Goal: Task Accomplishment & Management: Manage account settings

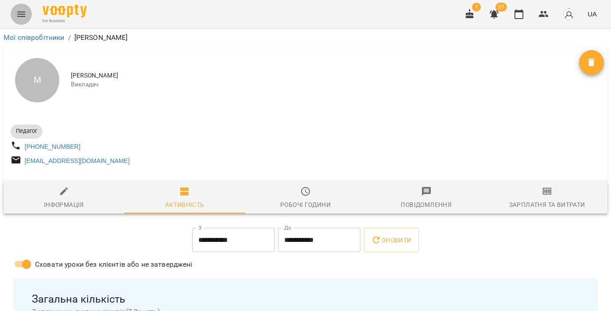
click at [16, 14] on icon "Menu" at bounding box center [21, 14] width 11 height 11
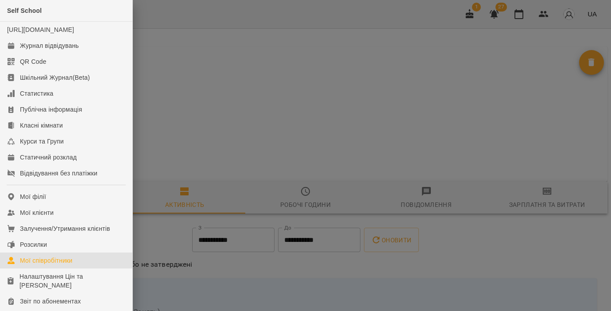
click at [43, 265] on div "Мої співробітники" at bounding box center [46, 260] width 53 height 9
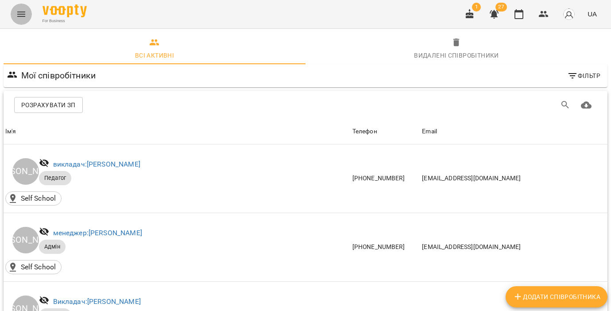
click at [13, 12] on button "Menu" at bounding box center [21, 14] width 21 height 21
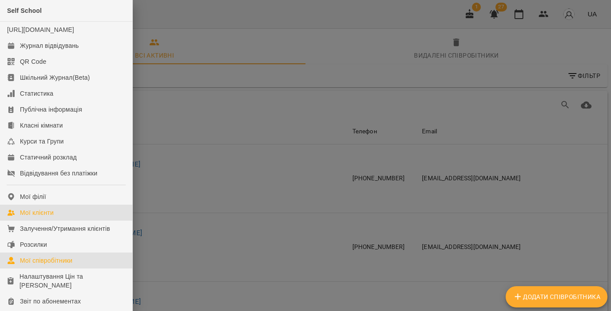
click at [35, 217] on div "Мої клієнти" at bounding box center [37, 212] width 34 height 9
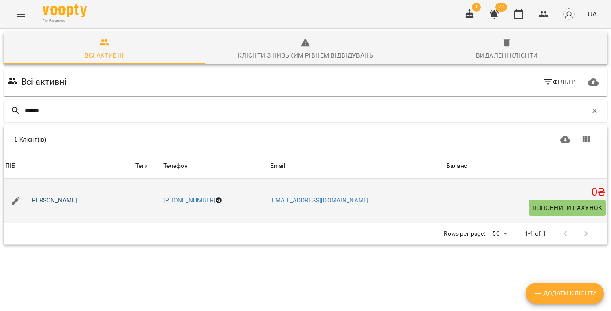
type input "******"
click at [50, 198] on link "[PERSON_NAME]" at bounding box center [53, 200] width 47 height 9
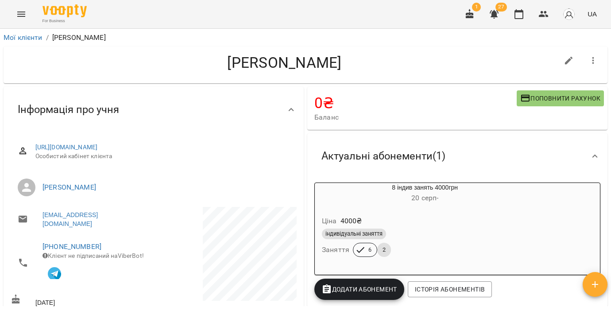
click at [420, 223] on div "Ціна 4000 ₴" at bounding box center [424, 221] width 209 height 16
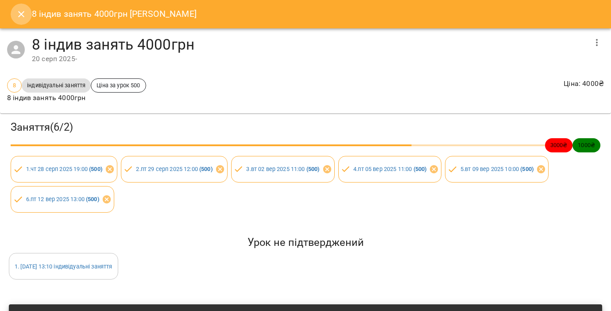
click at [16, 15] on icon "Close" at bounding box center [21, 14] width 11 height 11
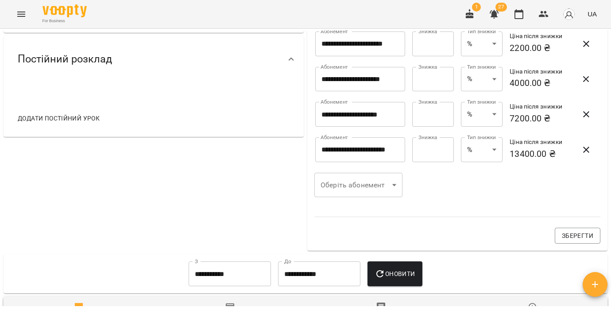
scroll to position [93, 0]
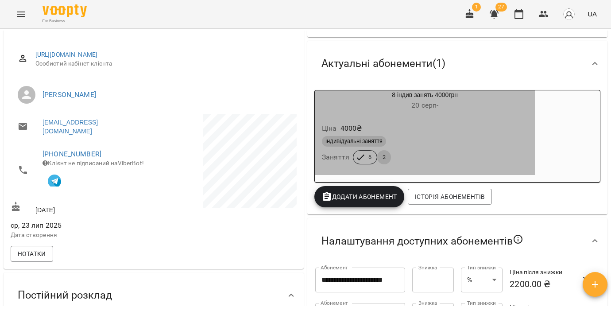
click at [420, 119] on div "Ціна 4000 ₴ індивідуальні заняття Заняття 6 2" at bounding box center [425, 145] width 220 height 60
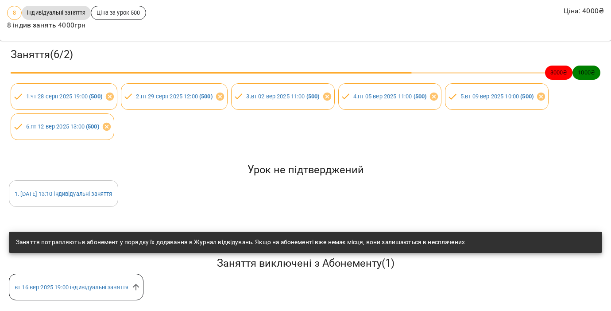
scroll to position [0, 0]
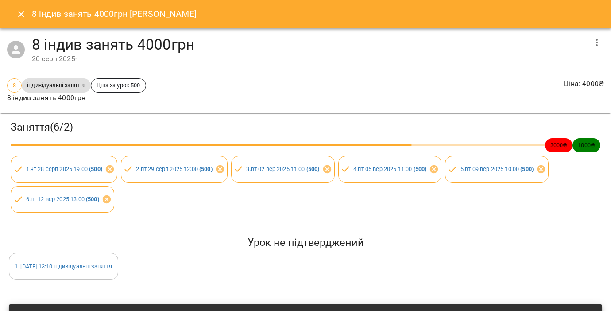
click at [18, 14] on icon "Close" at bounding box center [21, 14] width 11 height 11
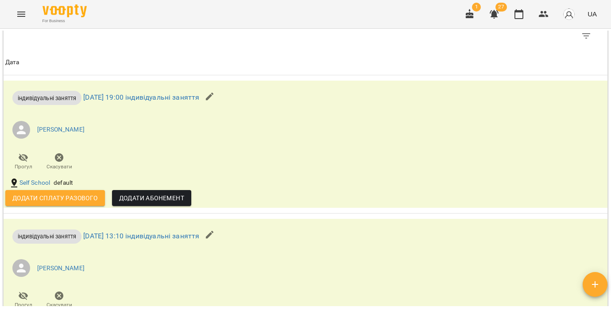
scroll to position [637, 0]
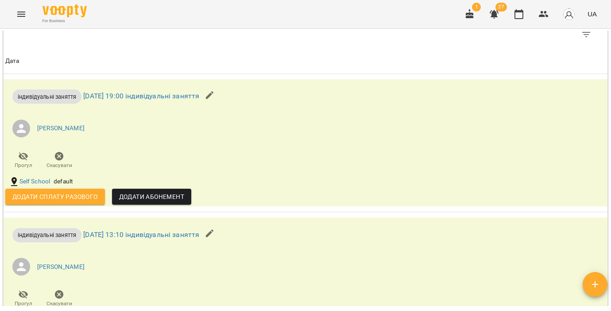
click at [290, 62] on span "Дата" at bounding box center [305, 61] width 600 height 11
click at [339, 58] on span "Дата" at bounding box center [305, 61] width 600 height 11
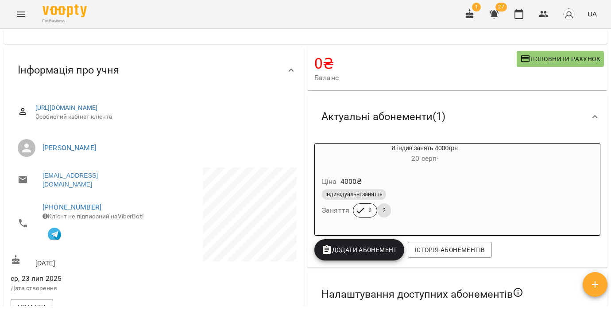
scroll to position [46, 0]
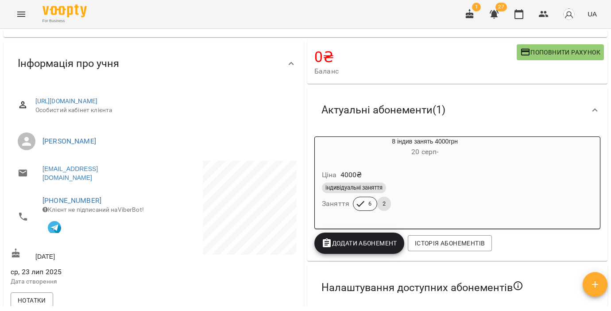
click at [263, 39] on div "Інформація про учня [URL][DOMAIN_NAME] Особистий кабінет клієнта [PERSON_NAME] …" at bounding box center [154, 178] width 304 height 278
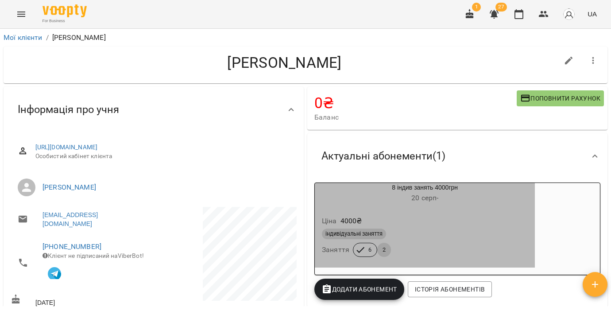
click at [420, 184] on div "8 індив занять 4000грн [DATE] -" at bounding box center [425, 193] width 220 height 21
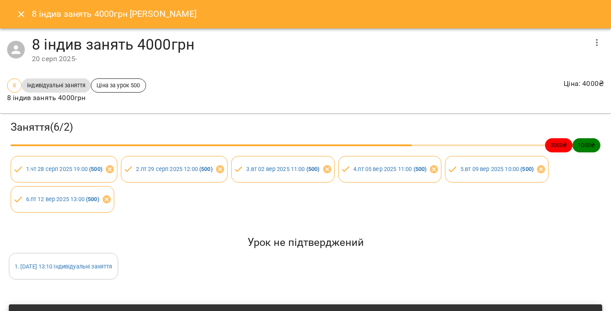
scroll to position [73, 0]
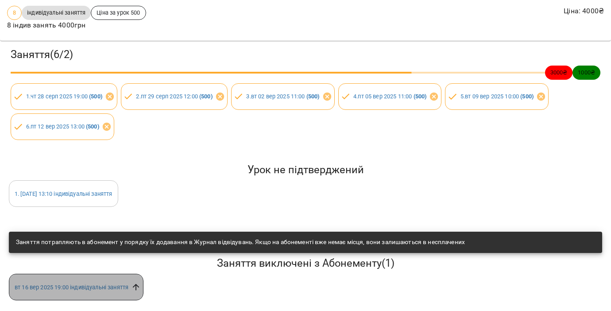
click at [137, 288] on icon at bounding box center [136, 287] width 10 height 10
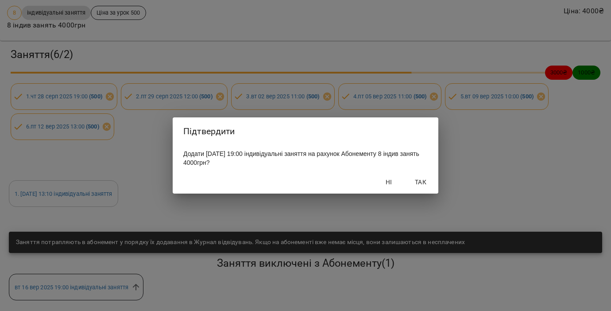
click at [387, 182] on span "Ні" at bounding box center [388, 182] width 21 height 11
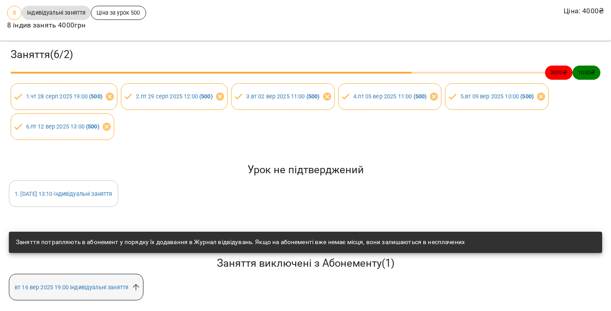
scroll to position [0, 0]
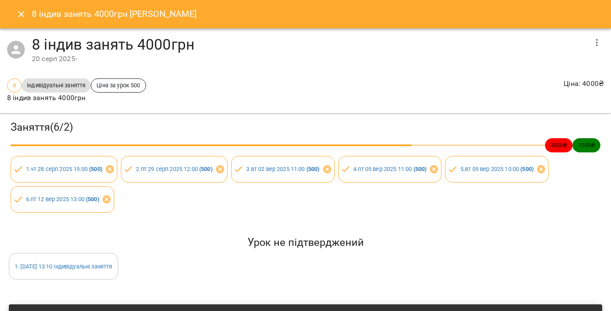
click at [241, 126] on h3 "Заняття ( 6 / 2 )" at bounding box center [306, 127] width 590 height 14
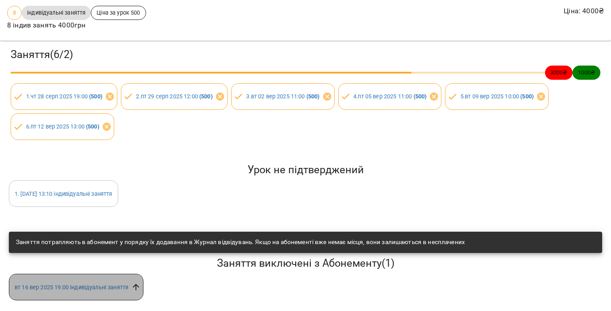
click at [139, 285] on icon at bounding box center [136, 287] width 7 height 7
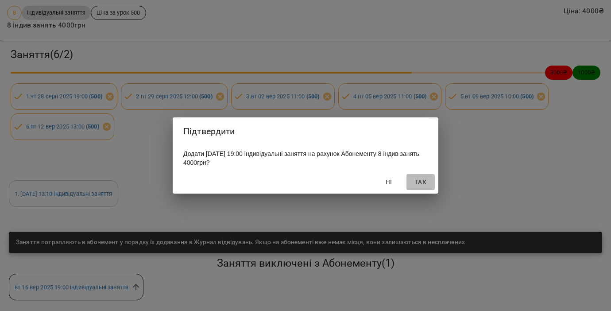
click at [420, 182] on span "Так" at bounding box center [420, 182] width 21 height 11
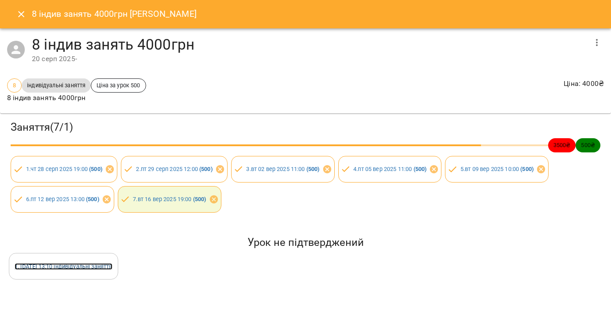
click at [112, 266] on link "1 . [DATE] 13:10 індивідуальні заняття" at bounding box center [64, 266] width 98 height 7
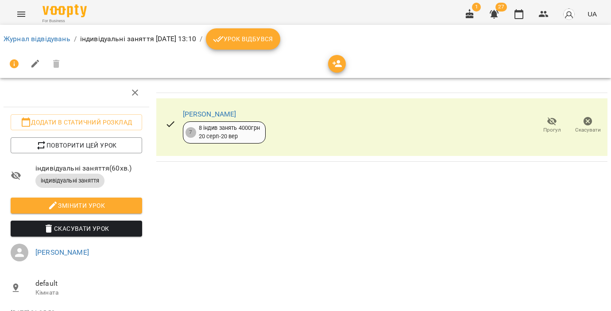
click at [23, 16] on icon "Menu" at bounding box center [21, 14] width 8 height 5
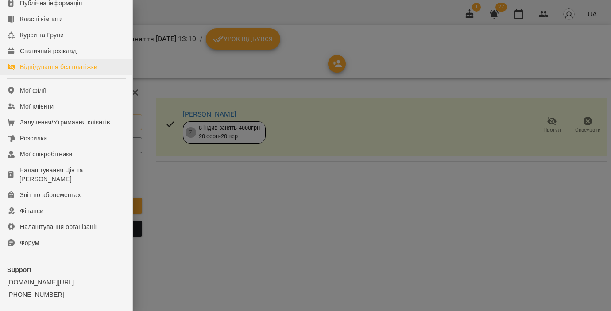
scroll to position [117, 0]
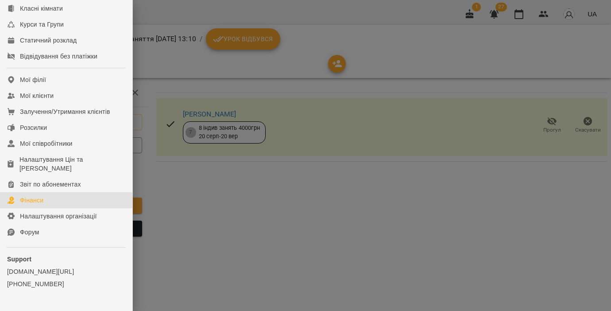
click at [39, 205] on div "Фінанси" at bounding box center [31, 200] width 23 height 9
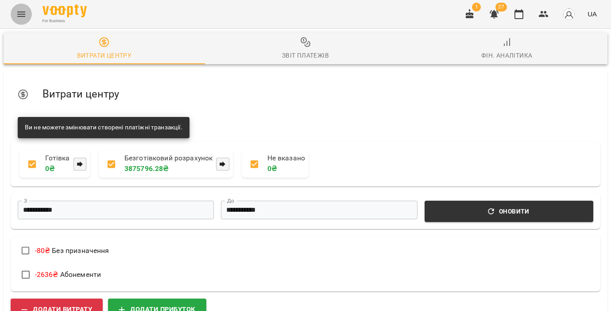
click at [19, 15] on icon "Menu" at bounding box center [21, 14] width 11 height 11
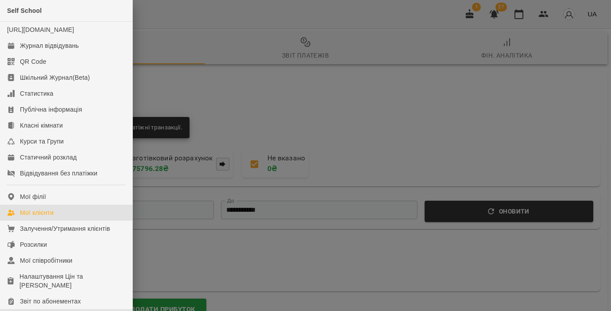
click at [36, 217] on div "Мої клієнти" at bounding box center [37, 212] width 34 height 9
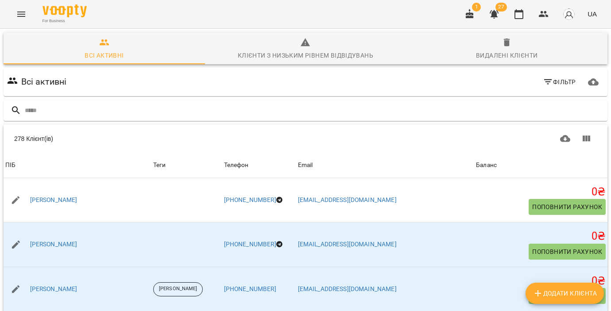
click at [20, 11] on icon "Menu" at bounding box center [21, 14] width 11 height 11
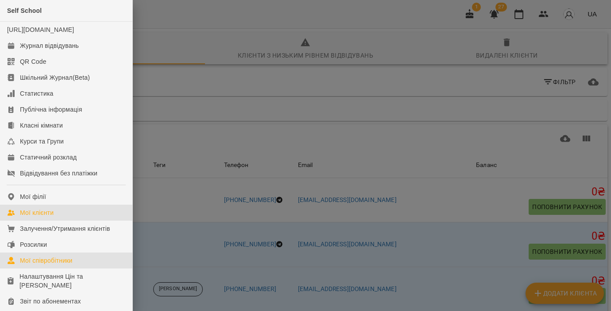
click at [40, 265] on div "Мої співробітники" at bounding box center [46, 260] width 53 height 9
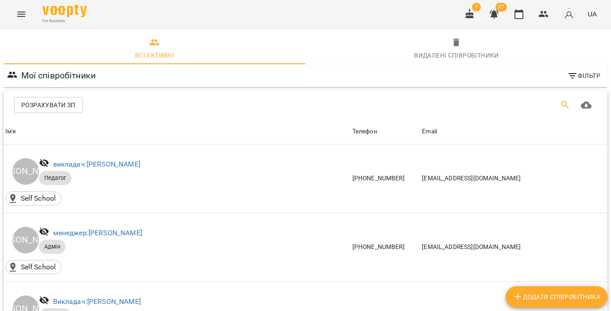
click at [420, 108] on icon "Пошук" at bounding box center [565, 105] width 11 height 11
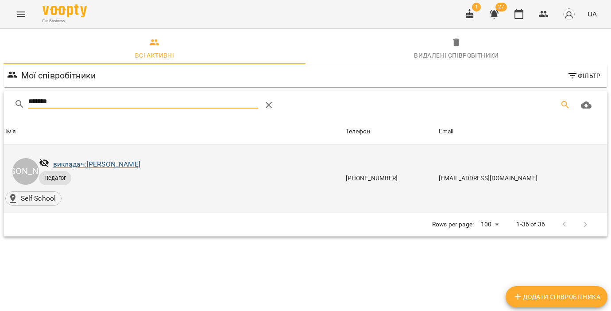
type input "*******"
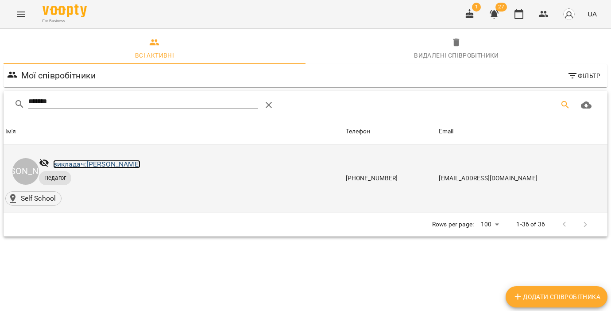
click at [140, 162] on link "викладач: [PERSON_NAME]" at bounding box center [96, 164] width 87 height 8
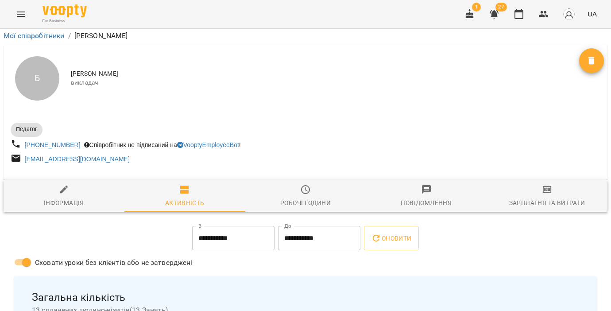
scroll to position [152, 0]
click at [292, 226] on input "**********" at bounding box center [319, 238] width 82 height 25
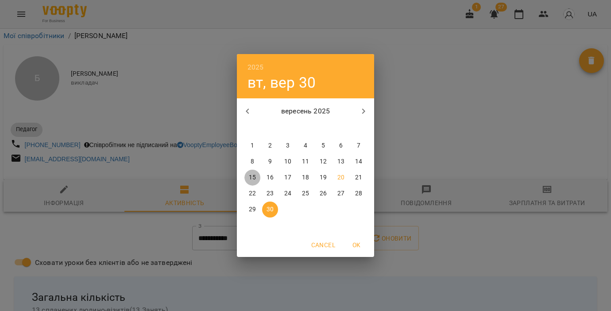
click at [252, 175] on p "15" at bounding box center [252, 177] width 7 height 9
type input "**********"
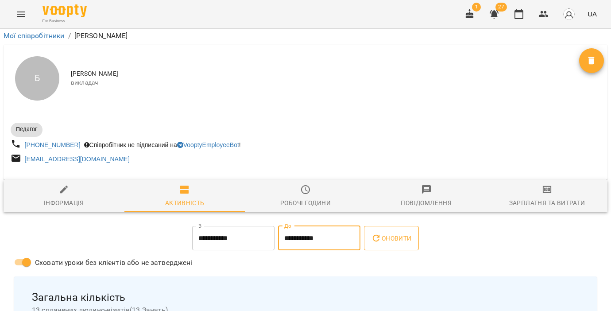
click at [383, 226] on button "Оновити" at bounding box center [391, 238] width 54 height 25
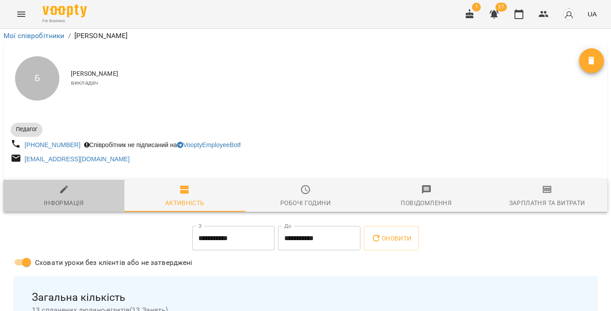
click at [71, 184] on span "Інформація" at bounding box center [64, 196] width 110 height 24
select select "**"
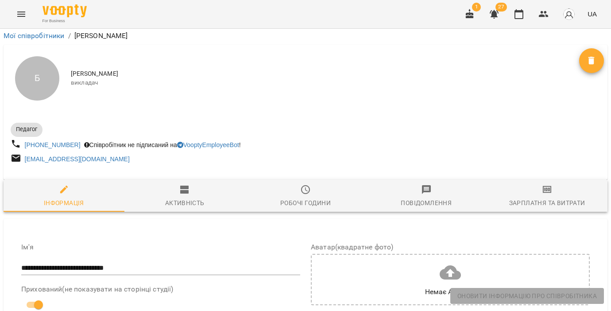
scroll to position [146, 0]
click at [20, 16] on icon "Menu" at bounding box center [21, 14] width 8 height 5
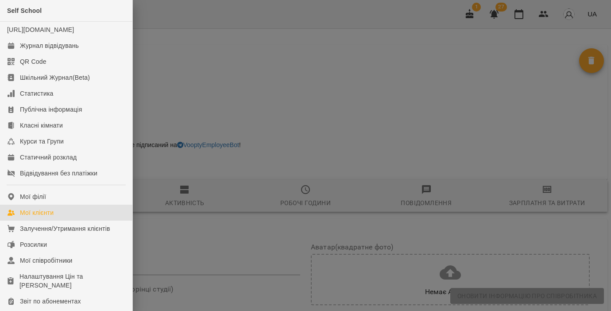
click at [23, 217] on div "Мої клієнти" at bounding box center [37, 212] width 34 height 9
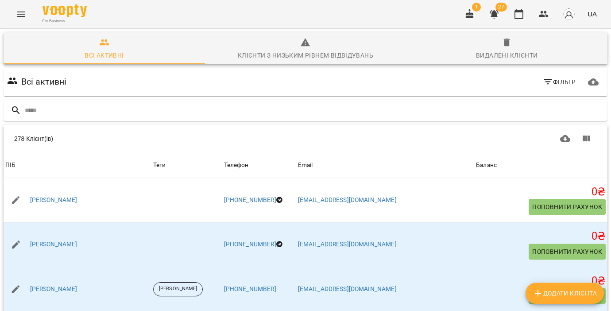
click at [420, 85] on icon "button" at bounding box center [548, 82] width 11 height 11
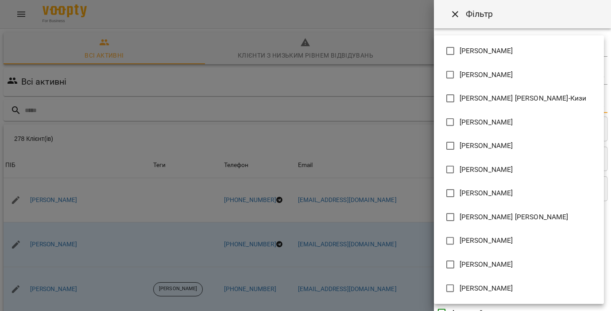
click at [420, 106] on body "For Business 1 27 UA Всі активні Клієнти з низьким рівнем відвідувань Видалені …" at bounding box center [305, 230] width 611 height 461
click at [420, 170] on span "[PERSON_NAME]" at bounding box center [487, 169] width 54 height 11
type input "**********"
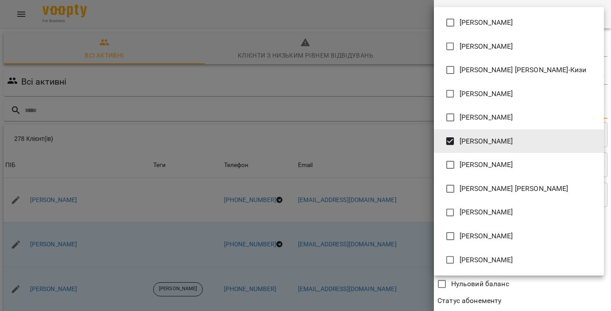
click at [420, 1] on div at bounding box center [305, 155] width 611 height 311
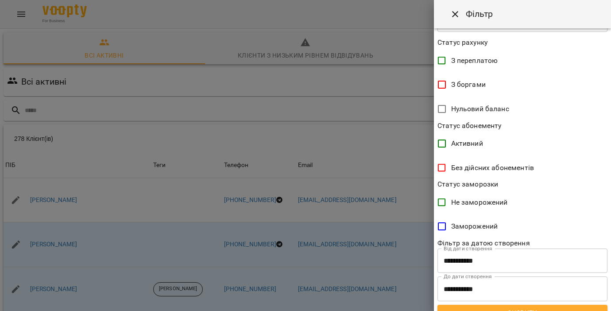
scroll to position [188, 0]
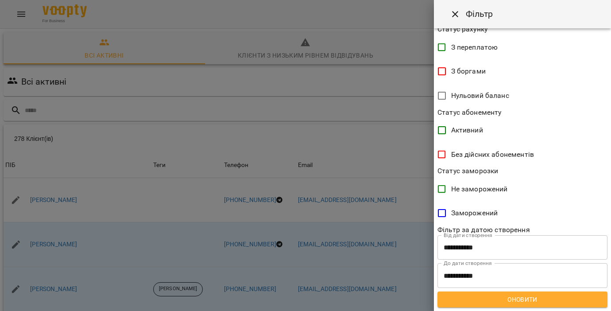
click at [420, 304] on span "Оновити" at bounding box center [523, 299] width 156 height 11
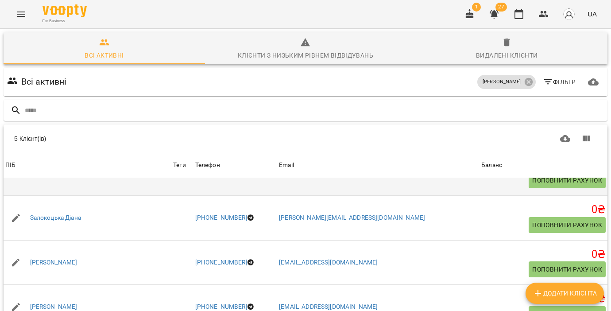
scroll to position [0, 0]
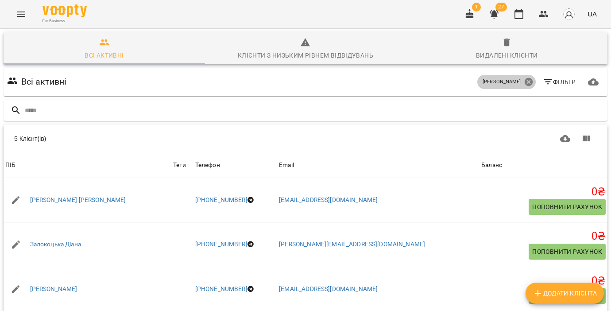
click at [420, 84] on icon at bounding box center [528, 82] width 8 height 8
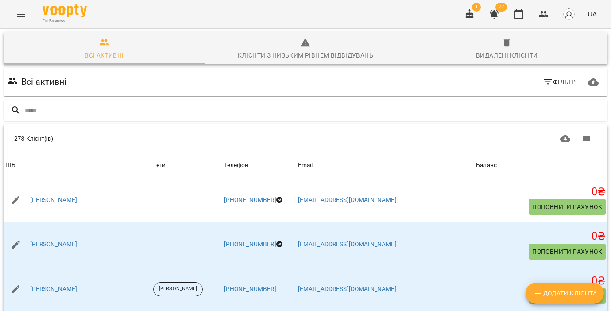
click at [420, 85] on icon "button" at bounding box center [548, 82] width 11 height 11
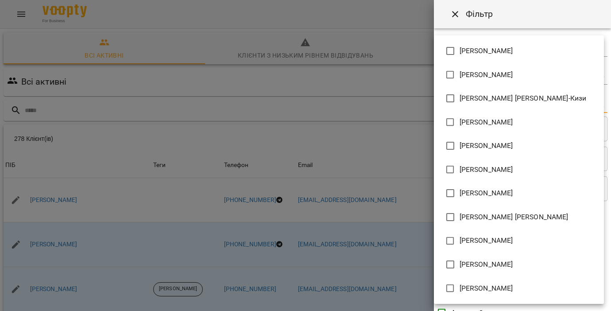
click at [420, 100] on body "For Business 1 27 UA Всі активні Клієнти з низьким рівнем відвідувань Видалені …" at bounding box center [305, 230] width 611 height 461
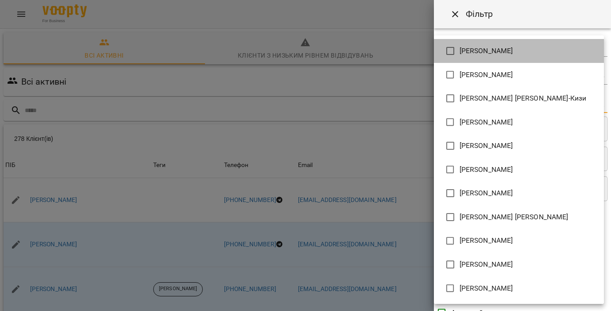
click at [420, 57] on li "[PERSON_NAME]" at bounding box center [519, 51] width 170 height 24
type input "**********"
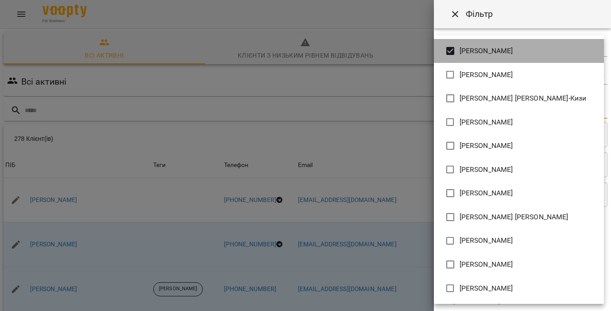
click at [420, 54] on span "[PERSON_NAME]" at bounding box center [487, 51] width 54 height 11
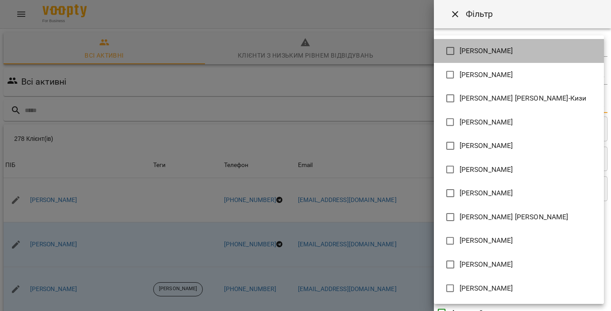
click at [420, 54] on span "[PERSON_NAME]" at bounding box center [487, 51] width 54 height 11
type input "**********"
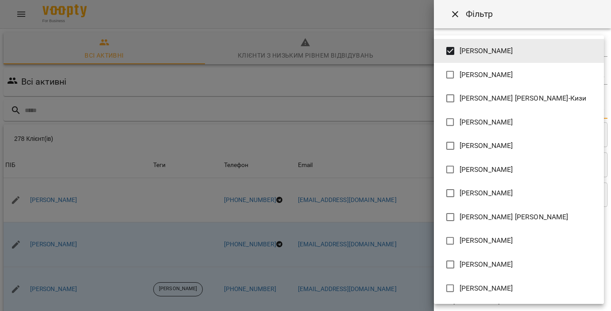
click at [420, 31] on div at bounding box center [305, 155] width 611 height 311
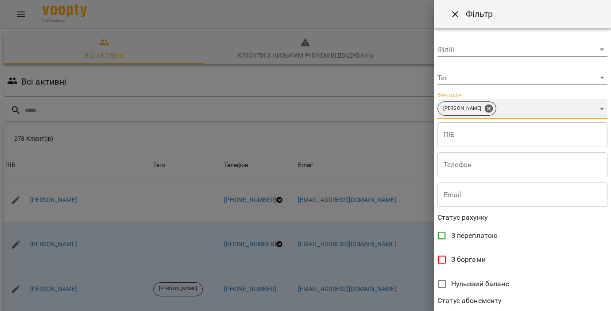
scroll to position [188, 0]
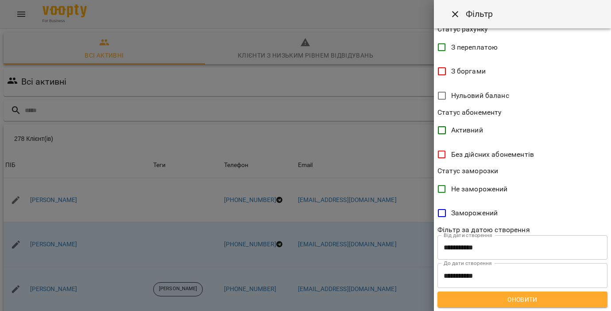
click at [420, 301] on span "Оновити" at bounding box center [523, 299] width 156 height 11
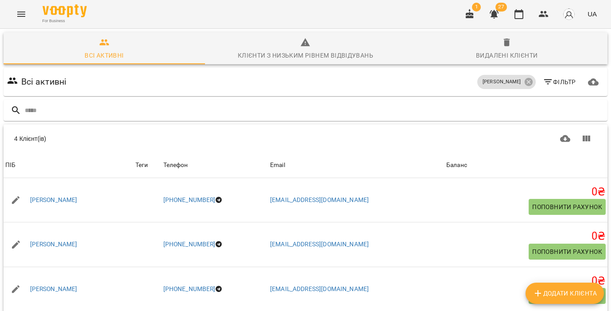
scroll to position [0, 0]
click at [420, 82] on icon at bounding box center [528, 82] width 8 height 8
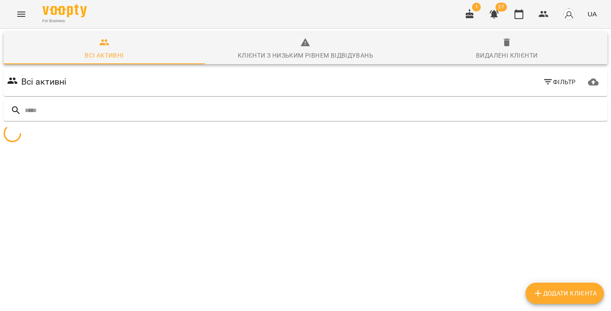
click at [420, 83] on span "Фільтр" at bounding box center [559, 82] width 33 height 11
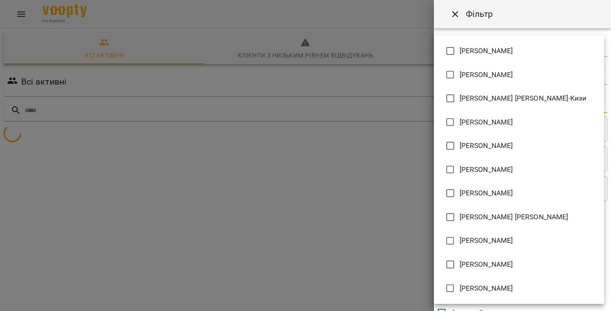
click at [420, 105] on body "**********" at bounding box center [305, 105] width 611 height 210
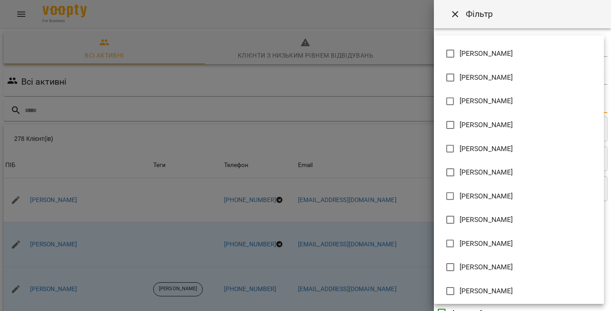
scroll to position [522, 0]
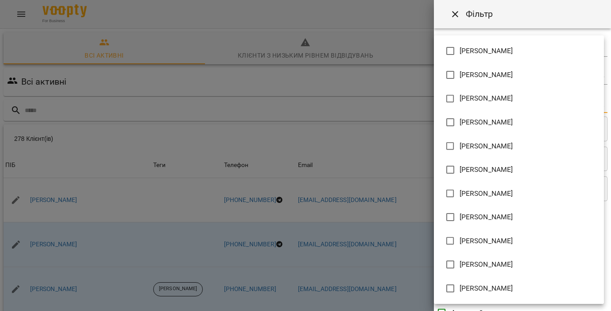
click at [420, 79] on span "[PERSON_NAME]" at bounding box center [487, 75] width 54 height 11
type input "**********"
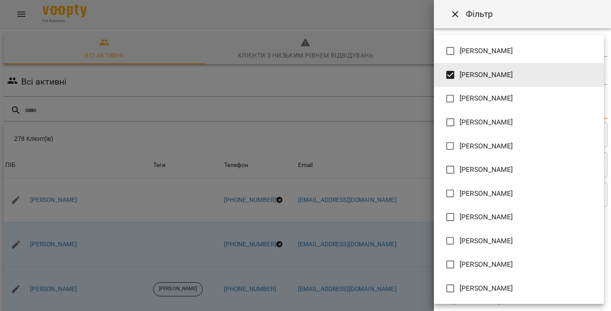
click at [420, 31] on div at bounding box center [305, 155] width 611 height 311
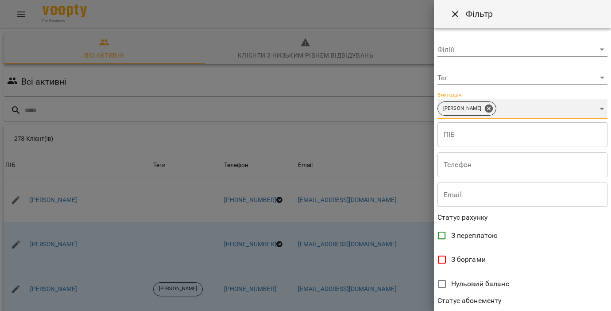
scroll to position [188, 0]
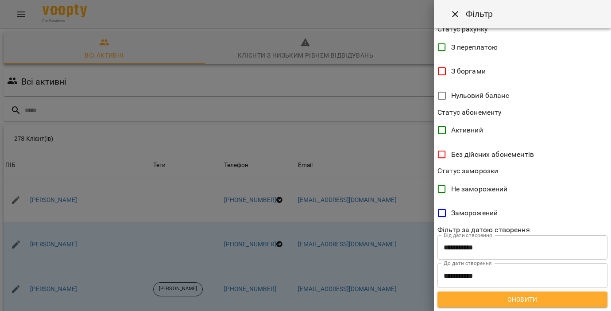
click at [420, 298] on span "Оновити" at bounding box center [523, 299] width 156 height 11
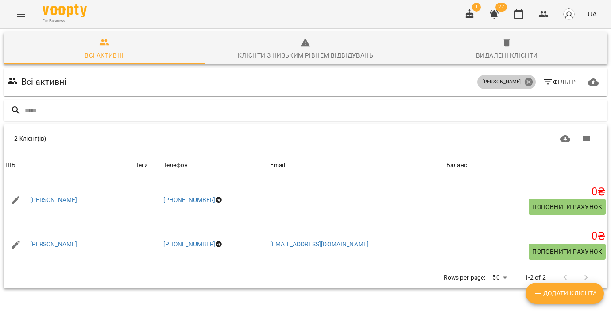
click at [420, 80] on icon at bounding box center [528, 82] width 8 height 8
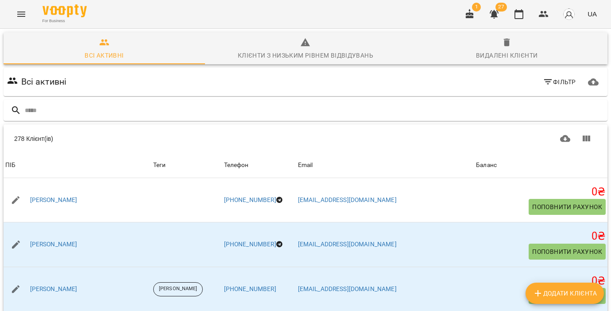
click at [420, 81] on icon "button" at bounding box center [548, 82] width 11 height 11
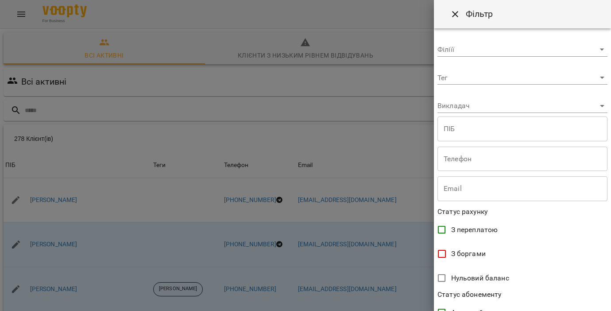
click at [420, 108] on body "For Business 1 27 UA Всі активні Клієнти з низьким рівнем відвідувань Видалені …" at bounding box center [305, 230] width 611 height 461
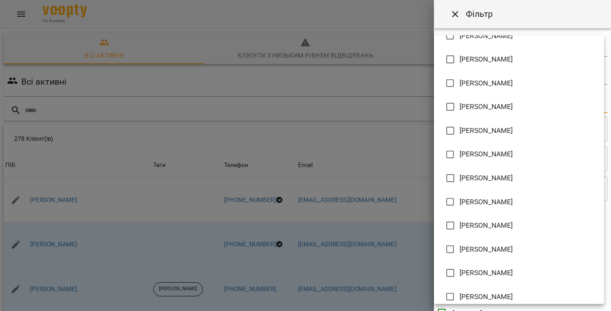
scroll to position [522, 0]
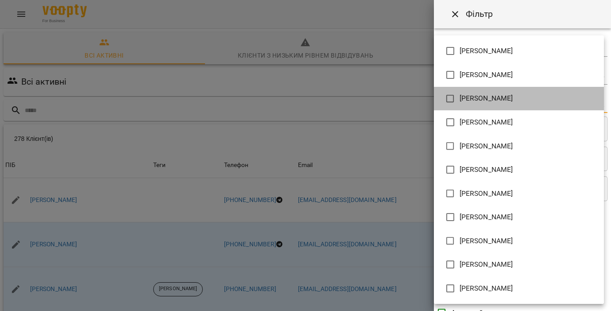
click at [420, 95] on span "[PERSON_NAME]" at bounding box center [487, 98] width 54 height 11
type input "**********"
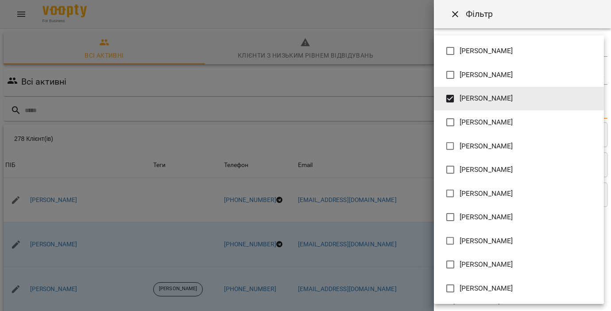
click at [420, 30] on div at bounding box center [305, 155] width 611 height 311
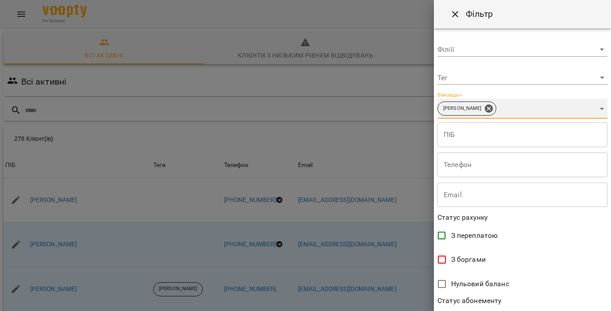
scroll to position [188, 0]
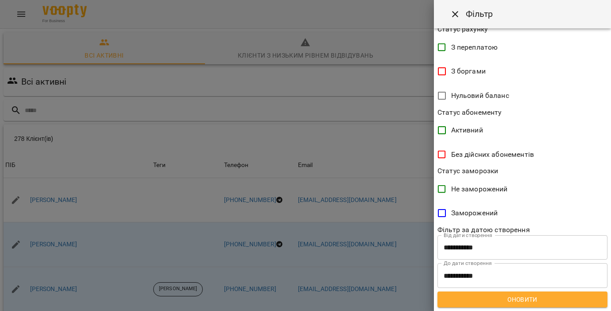
click at [420, 299] on span "Оновити" at bounding box center [523, 299] width 156 height 11
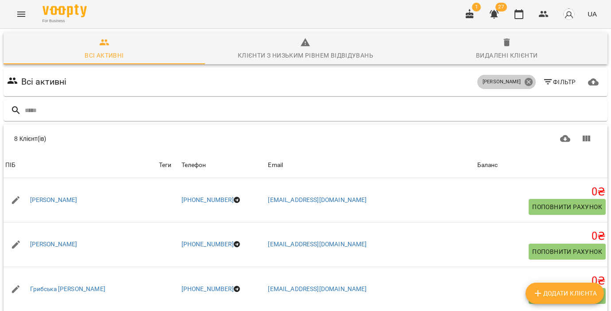
click at [420, 81] on icon at bounding box center [529, 82] width 10 height 10
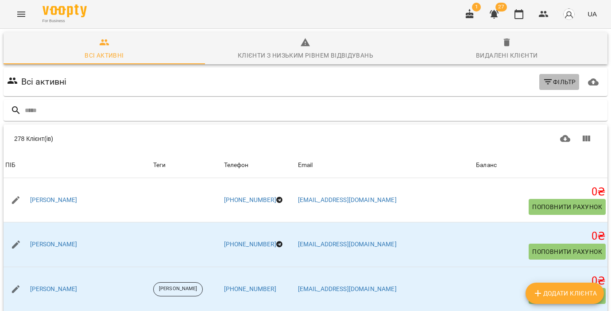
click at [420, 83] on span "Фільтр" at bounding box center [559, 82] width 33 height 11
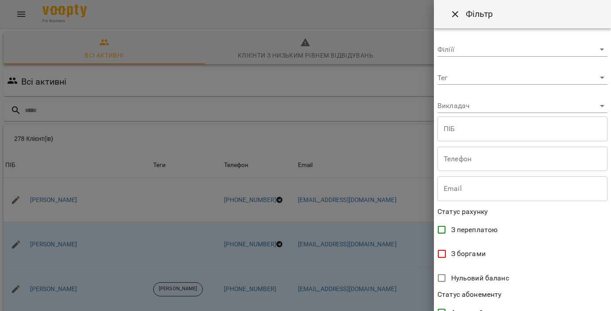
click at [420, 108] on body "For Business 1 27 UA Всі активні Клієнти з низьким рівнем відвідувань Видалені …" at bounding box center [305, 230] width 611 height 461
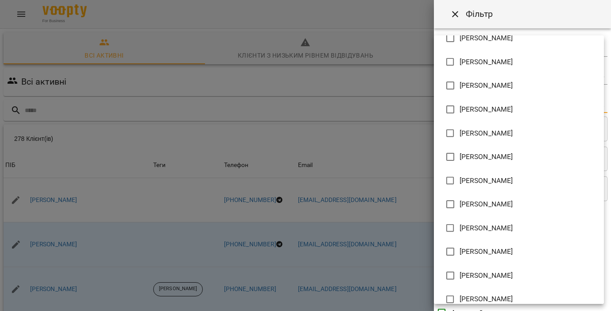
scroll to position [522, 0]
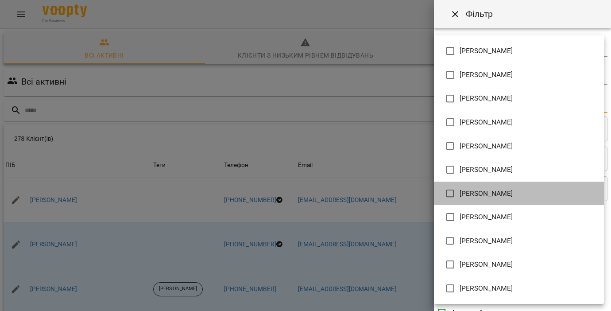
click at [420, 197] on span "[PERSON_NAME]" at bounding box center [487, 193] width 54 height 11
type input "**********"
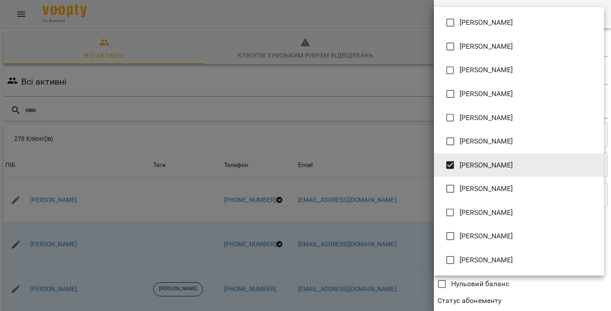
click at [420, 3] on div at bounding box center [305, 155] width 611 height 311
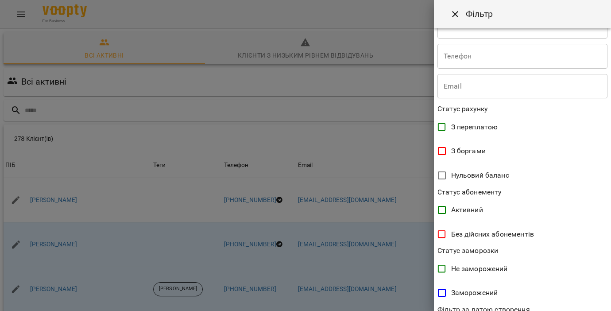
scroll to position [188, 0]
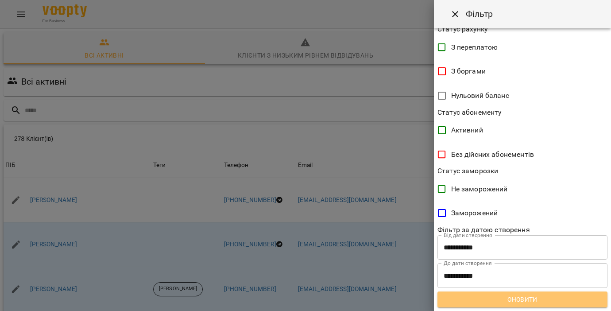
click at [420, 298] on span "Оновити" at bounding box center [523, 299] width 156 height 11
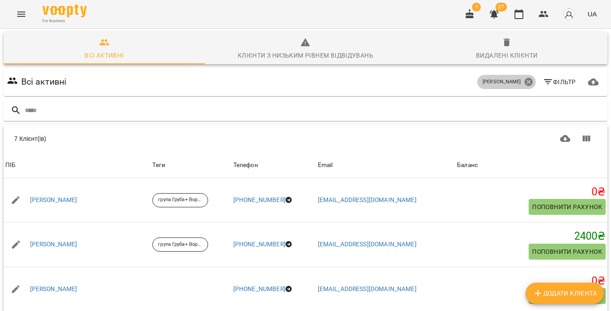
click at [420, 80] on icon at bounding box center [528, 82] width 8 height 8
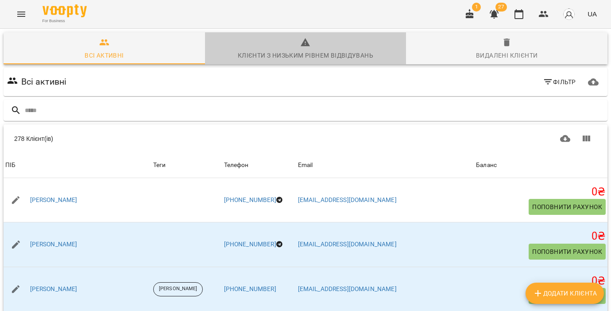
click at [310, 45] on icon "button" at bounding box center [305, 42] width 11 height 11
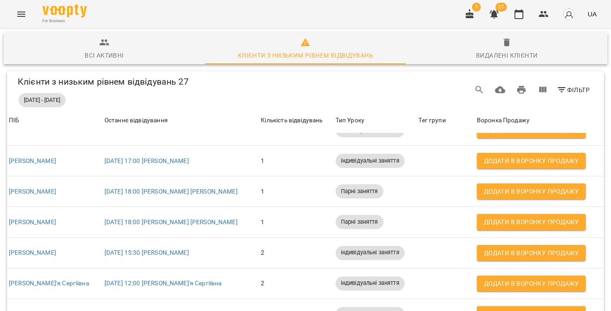
scroll to position [928, 0]
click at [26, 12] on icon "Menu" at bounding box center [21, 14] width 11 height 11
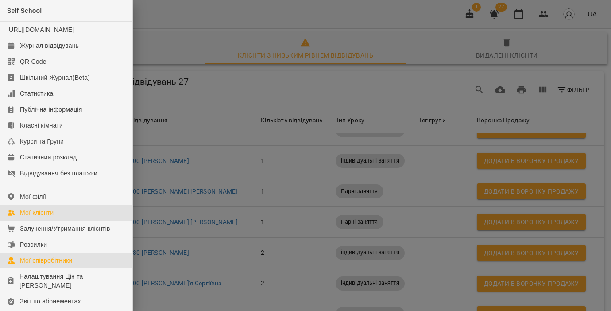
click at [37, 264] on link "Мої співробітники" at bounding box center [66, 260] width 132 height 16
